Goal: Task Accomplishment & Management: Manage account settings

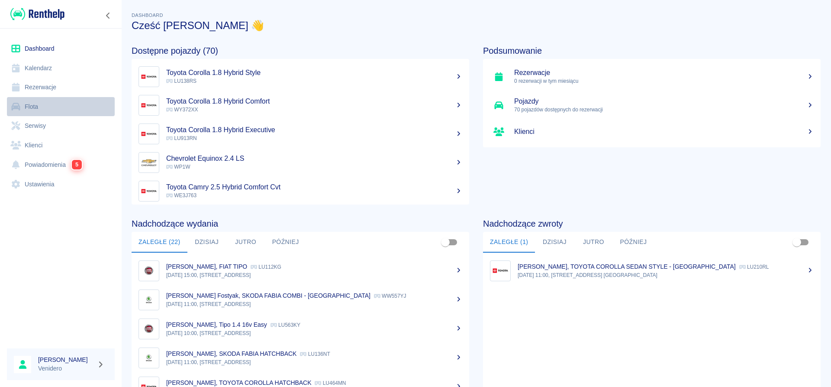
click at [32, 110] on link "Flota" at bounding box center [61, 106] width 108 height 19
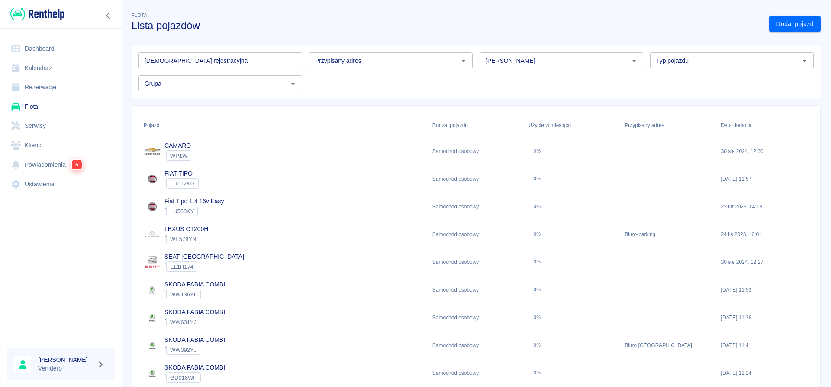
click at [191, 59] on input "[DEMOGRAPHIC_DATA] rejestracyjna" at bounding box center [221, 60] width 164 height 16
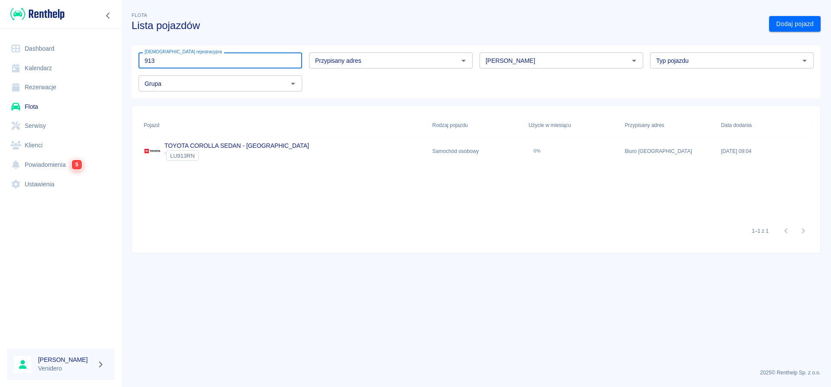
type input "913"
click at [250, 146] on link "TOYOTA COROLLA SEDAN - [GEOGRAPHIC_DATA]" at bounding box center [236, 145] width 145 height 7
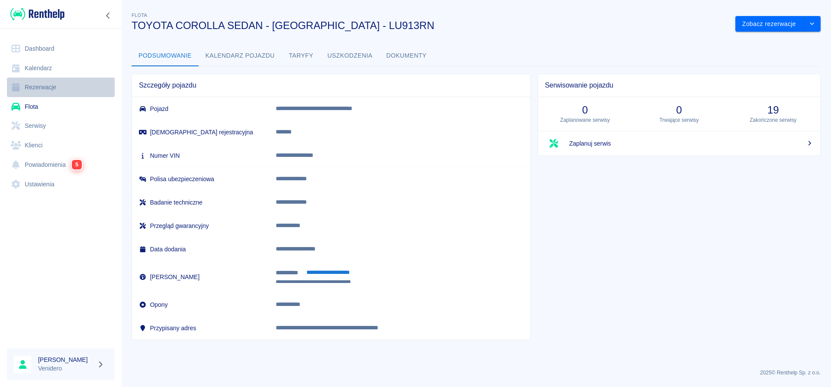
click at [45, 90] on link "Rezerwacje" at bounding box center [61, 86] width 108 height 19
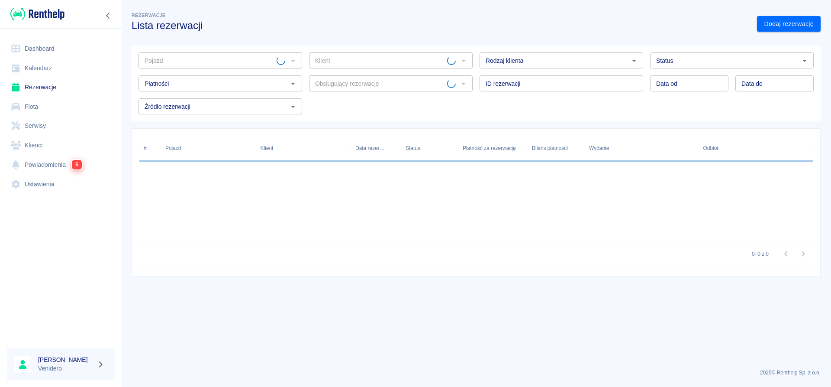
click at [34, 106] on link "Flota" at bounding box center [61, 106] width 108 height 19
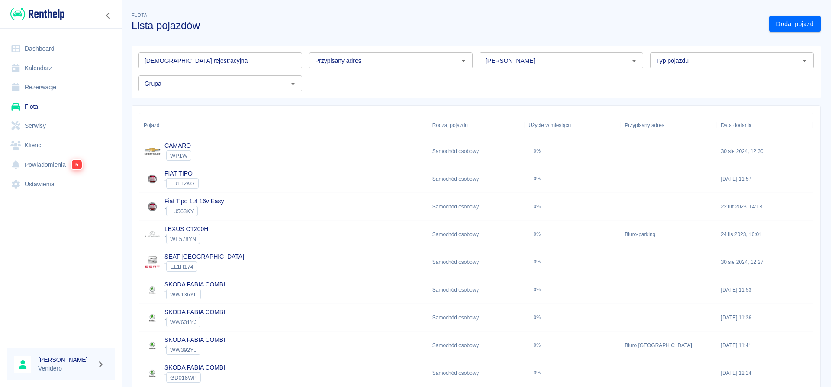
click at [195, 63] on input "[DEMOGRAPHIC_DATA] rejestracyjna" at bounding box center [221, 60] width 164 height 16
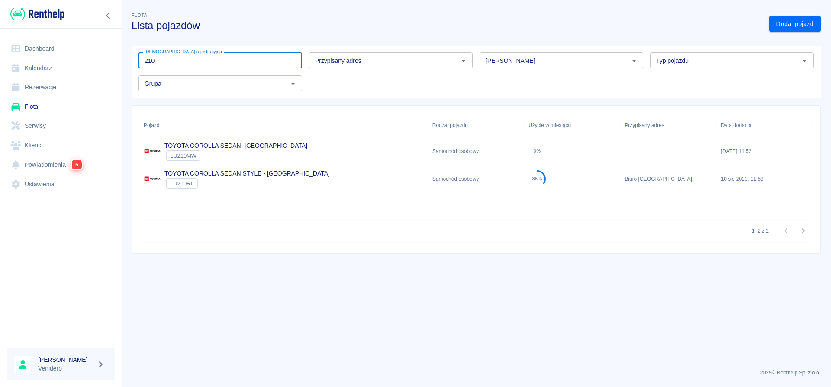
type input "210"
click at [192, 173] on link "TOYOTA COROLLA SEDAN STYLE - [GEOGRAPHIC_DATA]" at bounding box center [246, 173] width 165 height 7
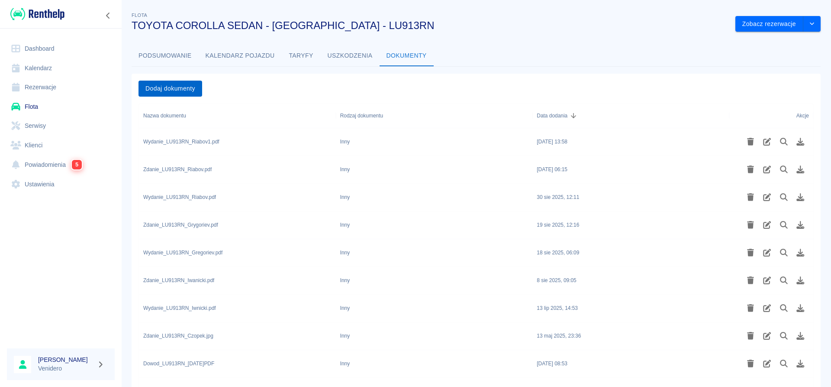
click at [178, 93] on button "Dodaj dokumenty" at bounding box center [171, 89] width 64 height 16
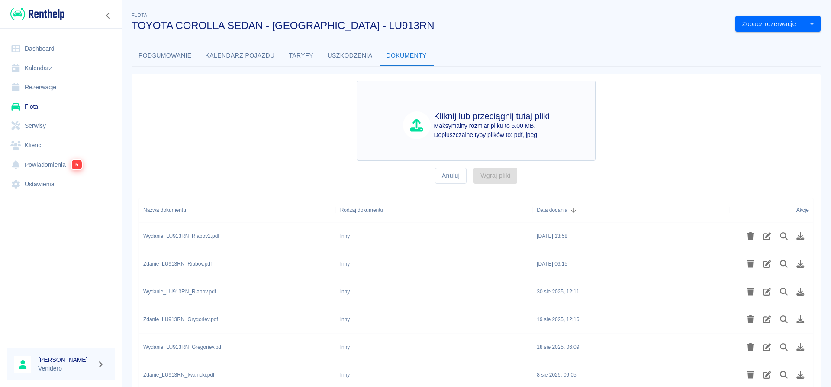
click at [474, 124] on p "Maksymalny rozmiar pliku to 5.00 MB." at bounding box center [492, 125] width 116 height 9
type input "C:\fakepath\Zdanie_LU913RN_Riabov1.pdf"
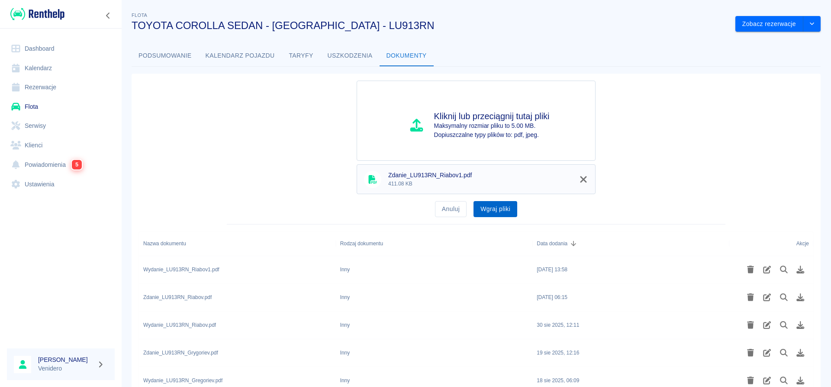
click at [509, 207] on button "Wgraj pliki" at bounding box center [496, 209] width 44 height 16
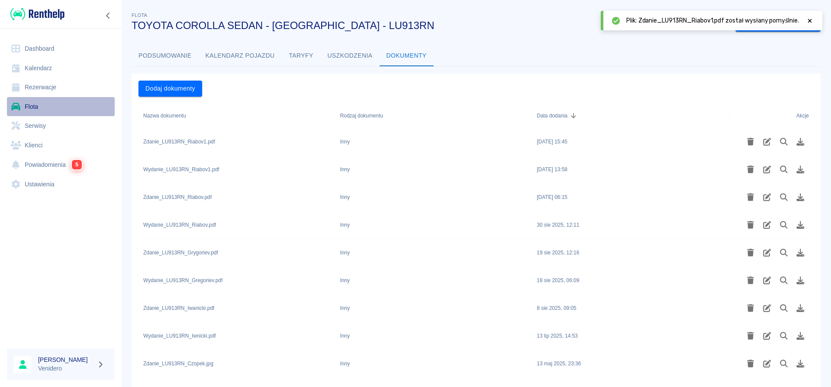
click at [28, 108] on link "Flota" at bounding box center [61, 106] width 108 height 19
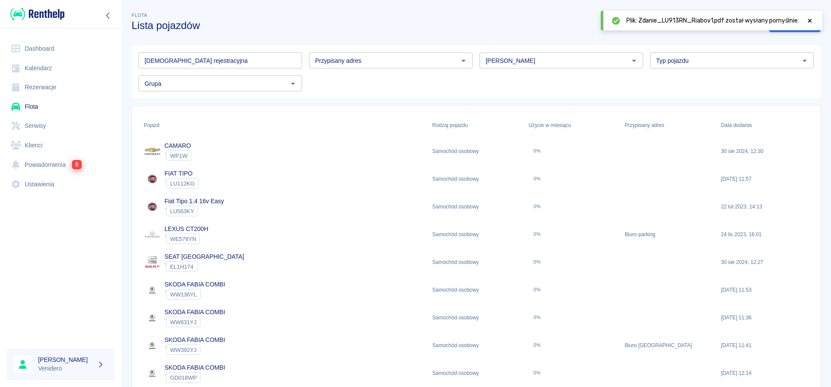
click at [168, 61] on input "[DEMOGRAPHIC_DATA] rejestracyjna" at bounding box center [221, 60] width 164 height 16
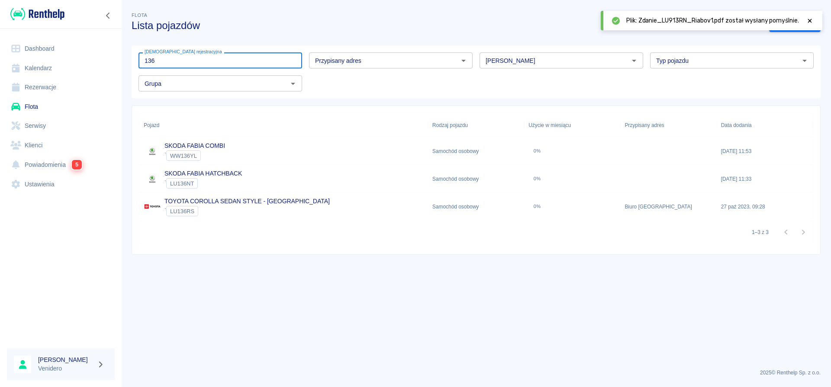
type input "136"
click at [200, 197] on div "TOYOTA COROLLA SEDAN STYLE - KRAKÓW ` LU136RS" at bounding box center [283, 207] width 289 height 28
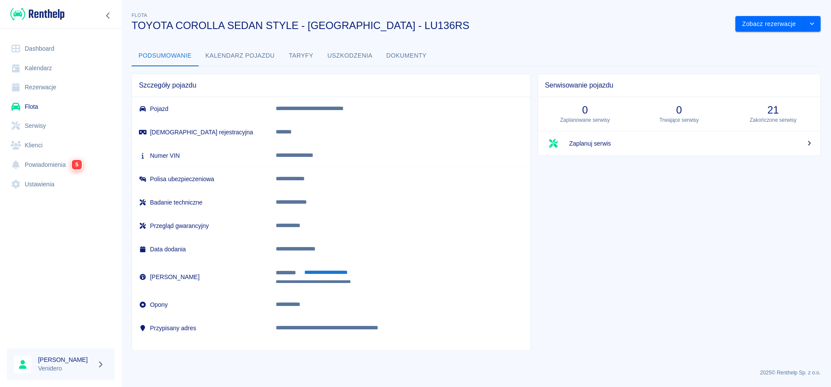
click at [422, 55] on button "Dokumenty" at bounding box center [407, 55] width 54 height 21
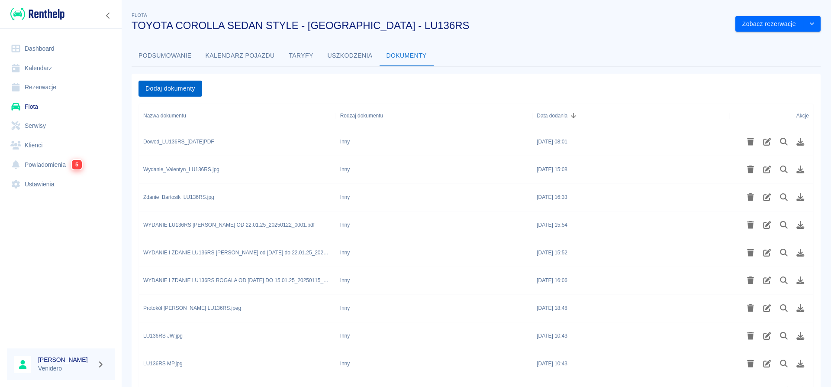
click at [186, 84] on button "Dodaj dokumenty" at bounding box center [171, 89] width 64 height 16
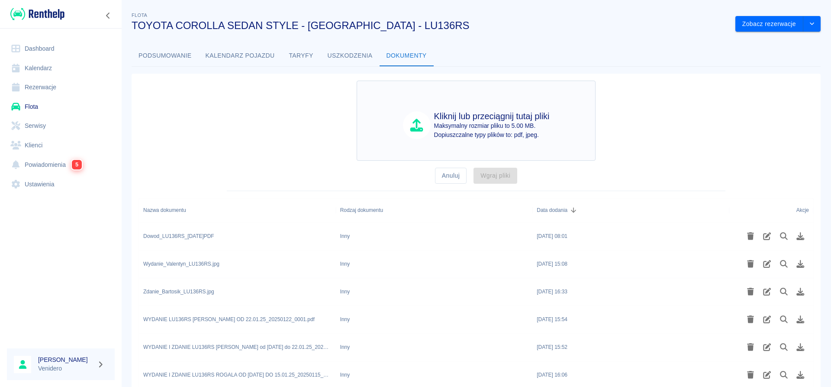
click at [506, 134] on p "Dopiuszczalne typy plików to: pdf, jpeg." at bounding box center [492, 134] width 116 height 9
type input "C:\fakepath\Wydanie_LU136RS_Riabov.pdf"
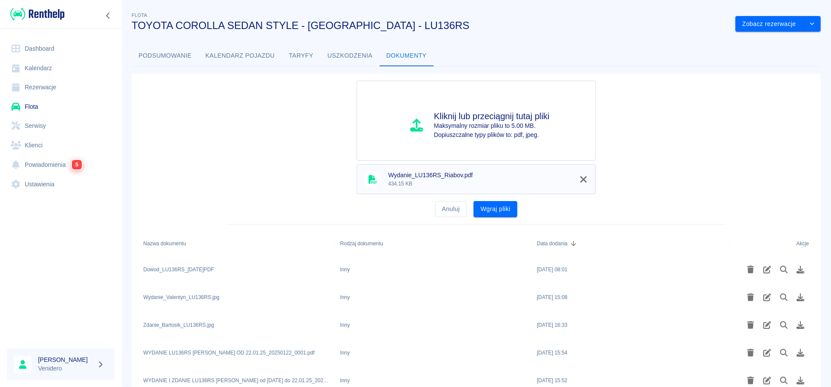
click at [506, 210] on button "Wgraj pliki" at bounding box center [496, 209] width 44 height 16
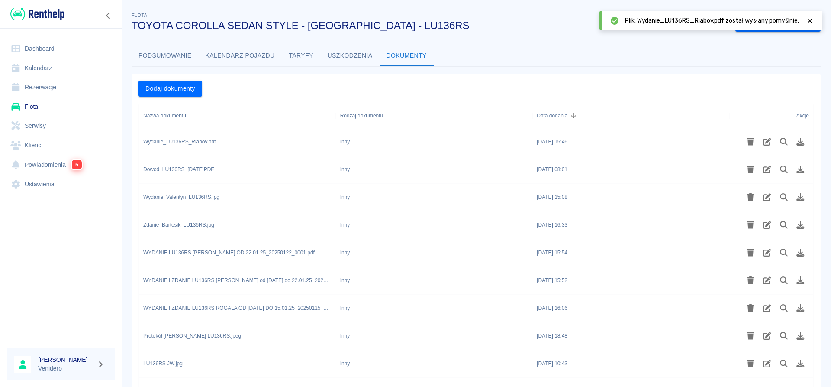
click at [807, 22] on icon at bounding box center [810, 21] width 8 height 6
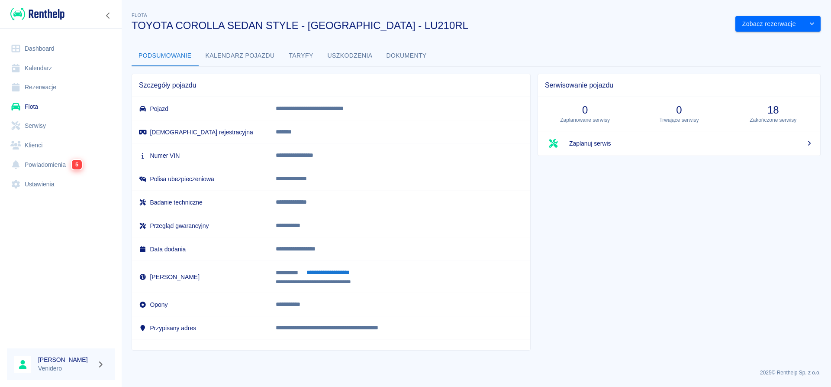
drag, startPoint x: 0, startPoint y: 0, endPoint x: 406, endPoint y: 55, distance: 409.7
click at [406, 55] on button "Dokumenty" at bounding box center [407, 55] width 54 height 21
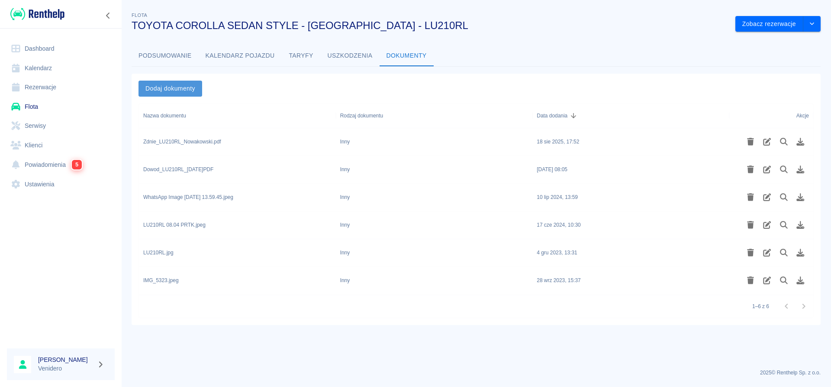
click at [173, 83] on button "Dodaj dokumenty" at bounding box center [171, 89] width 64 height 16
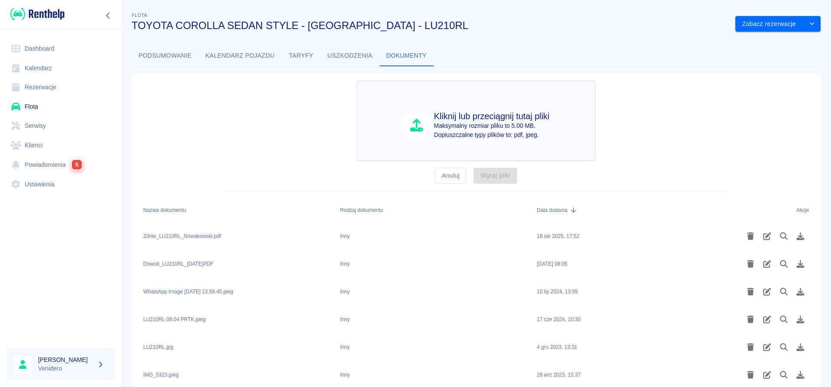
click at [458, 132] on p "Dopiuszczalne typy plików to: pdf, jpeg." at bounding box center [492, 134] width 116 height 9
type input "C:\fakepath\Wydanie_LU210RL_Rogowski.pdf"
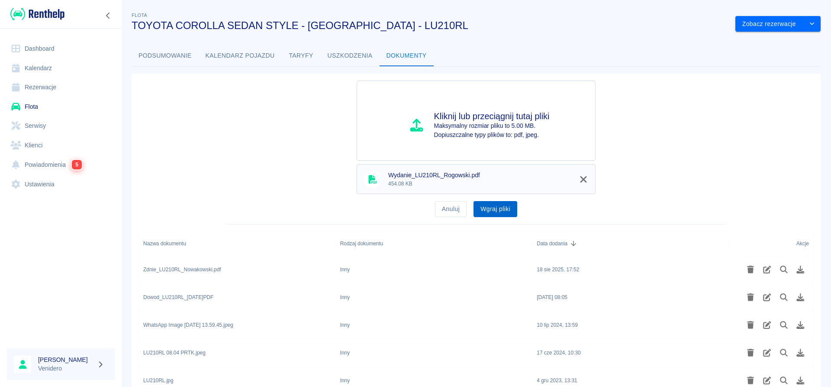
click at [491, 207] on button "Wgraj pliki" at bounding box center [496, 209] width 44 height 16
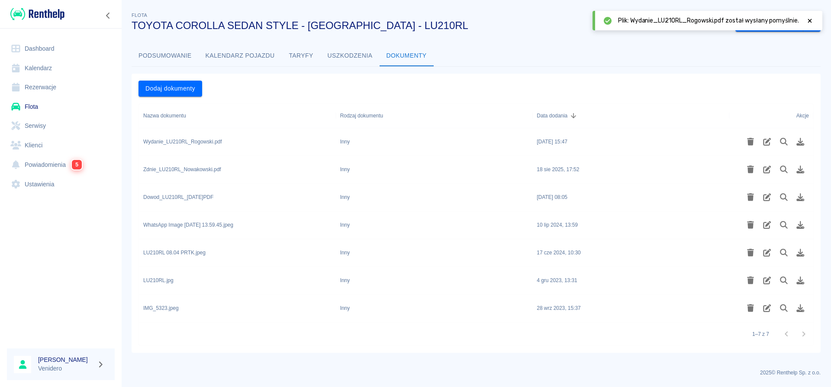
click at [810, 21] on icon at bounding box center [810, 21] width 4 height 4
